Goal: Information Seeking & Learning: Compare options

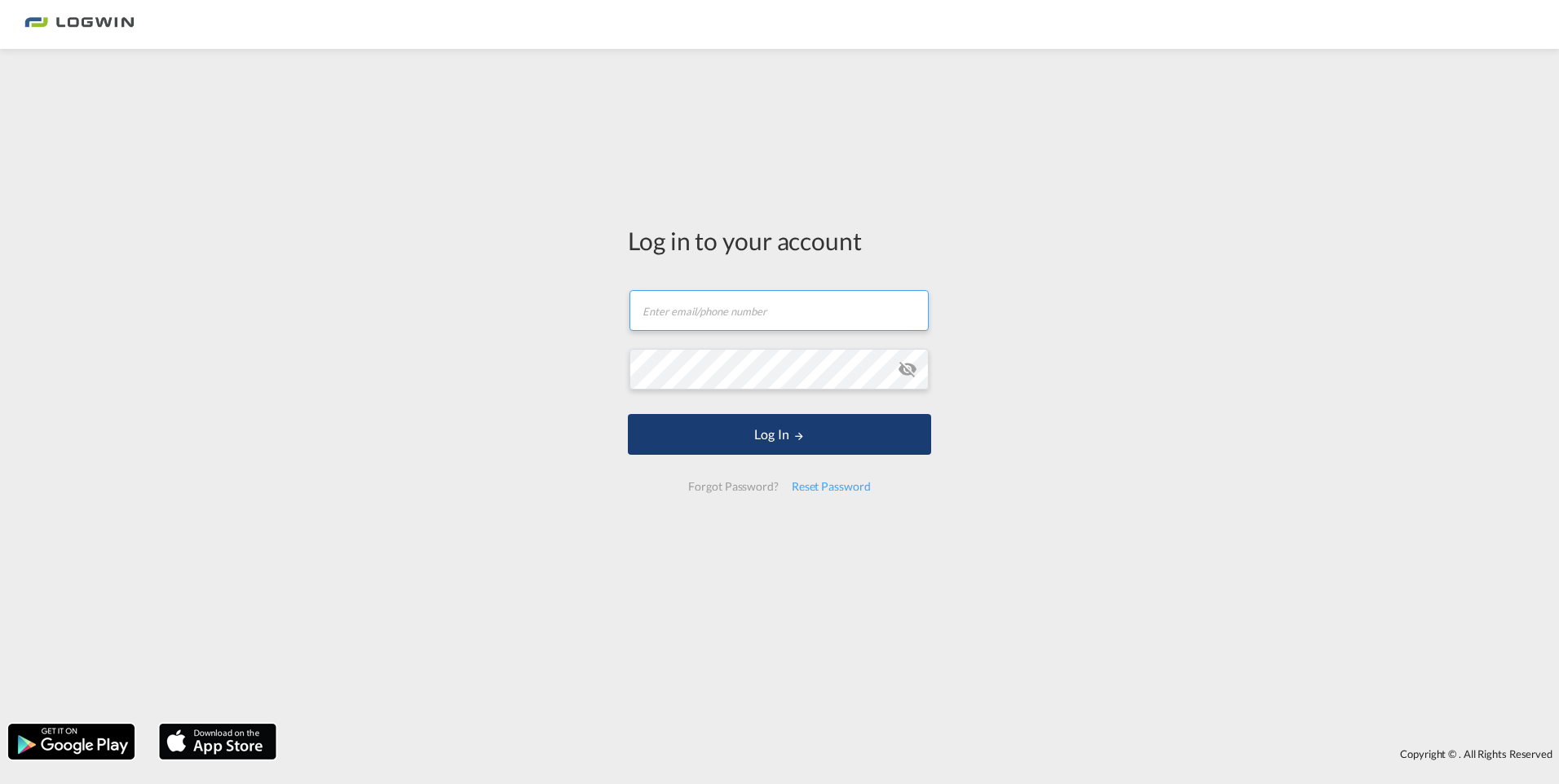
type input "[PERSON_NAME][EMAIL_ADDRESS][DOMAIN_NAME]"
click at [699, 452] on button "Log In" at bounding box center [779, 434] width 304 height 40
